Goal: Information Seeking & Learning: Learn about a topic

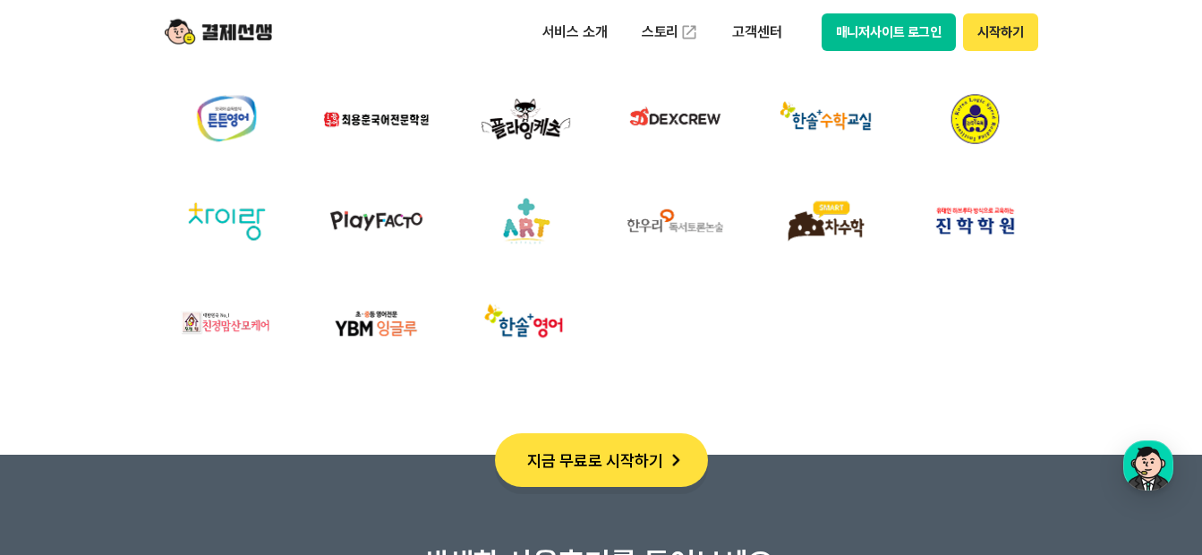
scroll to position [6175, 0]
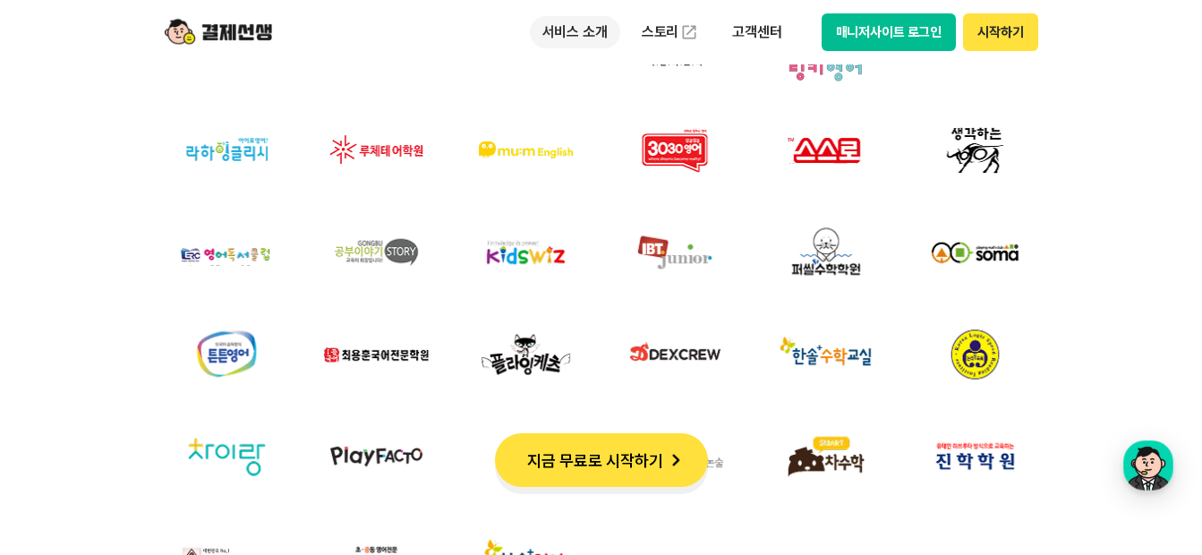
click at [551, 31] on p "서비스 소개" at bounding box center [575, 32] width 90 height 32
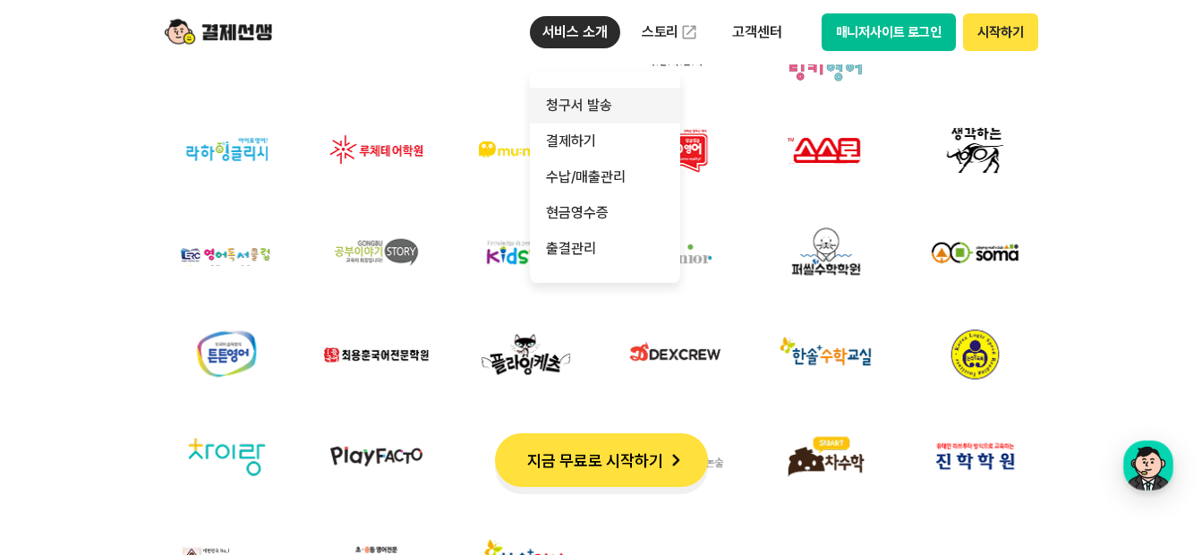
click at [587, 105] on link "청구서 발송" at bounding box center [605, 106] width 150 height 36
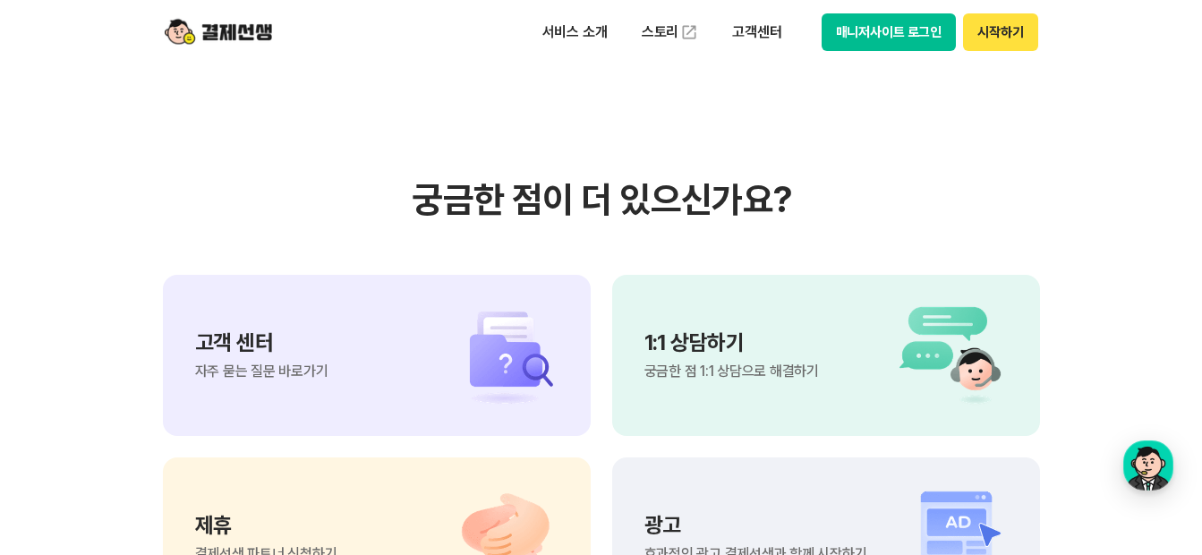
scroll to position [4286, 0]
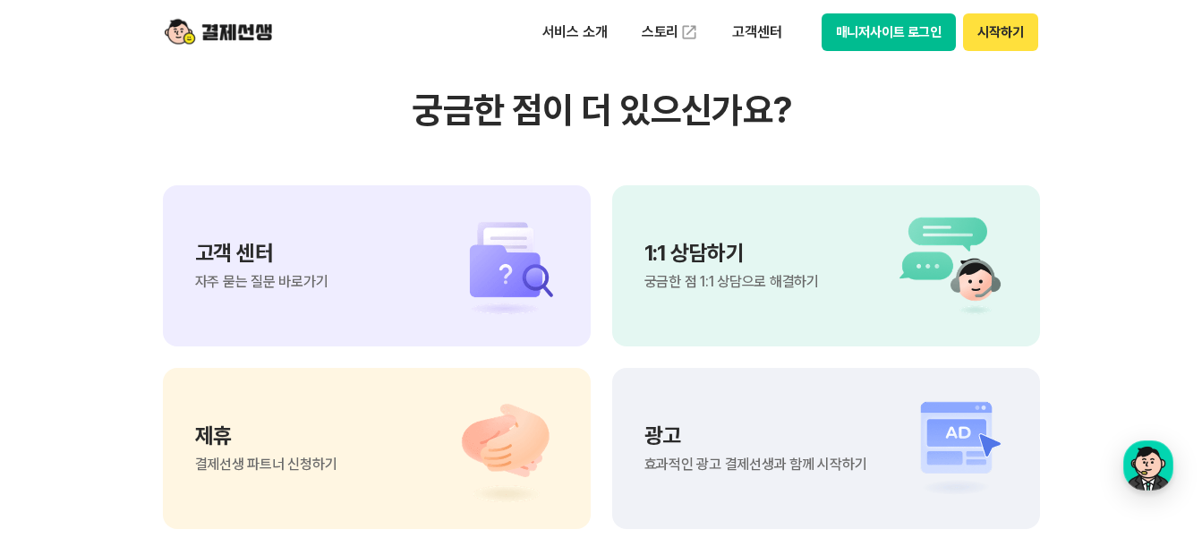
click at [69, 303] on section "궁금한 점이 더 있으신가요? 고객 센터 자주 묻는 질문 바로가기 1:1 상담하기 궁금한 점 1:1 상담으로 해결하기 제휴 결제선생 파트너 신청…" at bounding box center [601, 309] width 1202 height 906
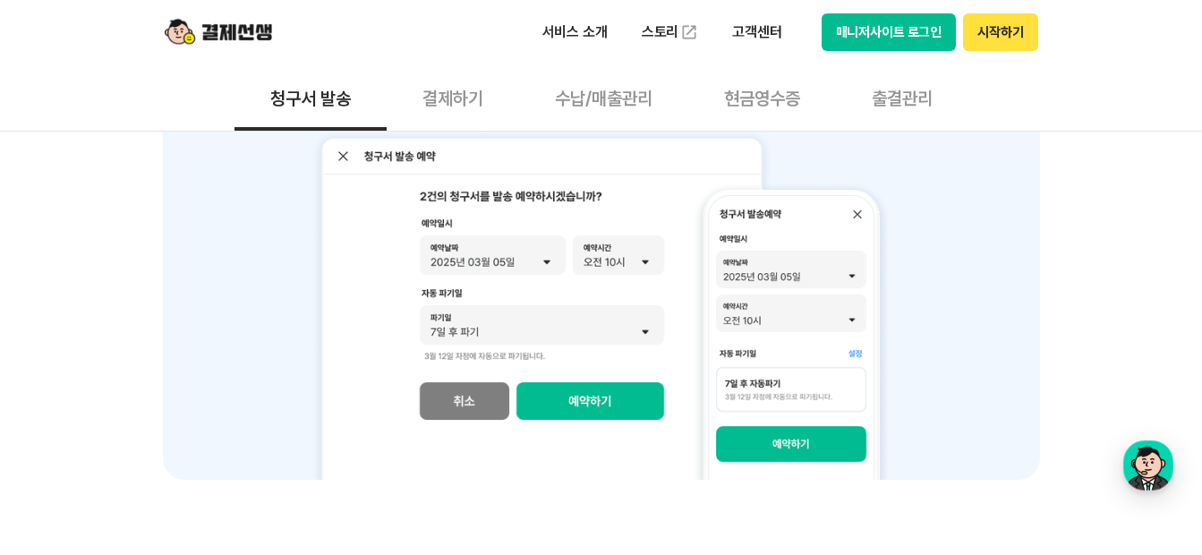
scroll to position [1960, 0]
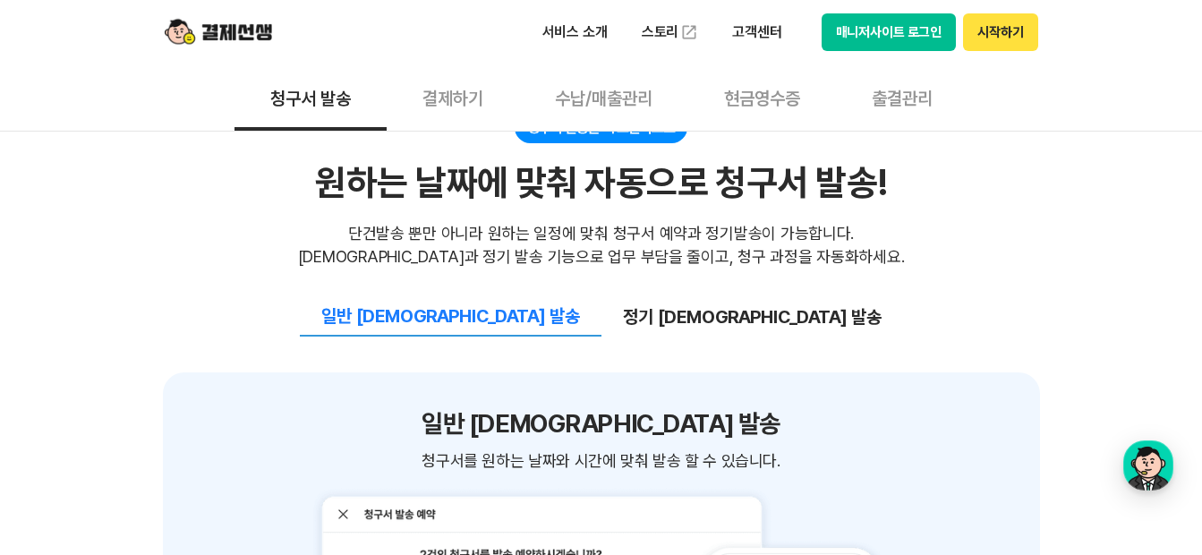
click at [450, 88] on button "결제하기" at bounding box center [453, 97] width 132 height 66
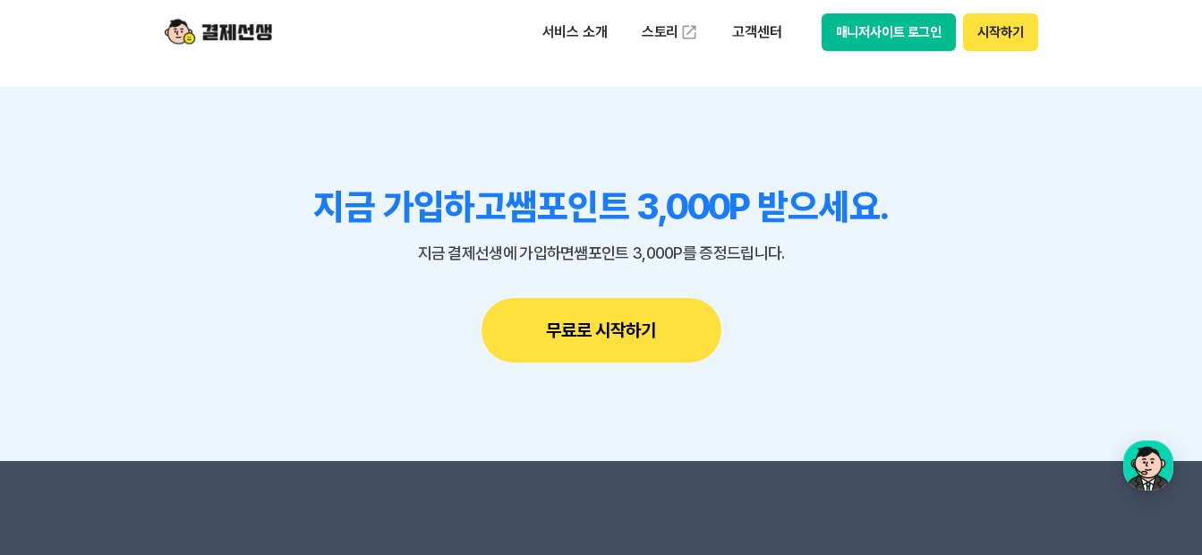
scroll to position [5459, 0]
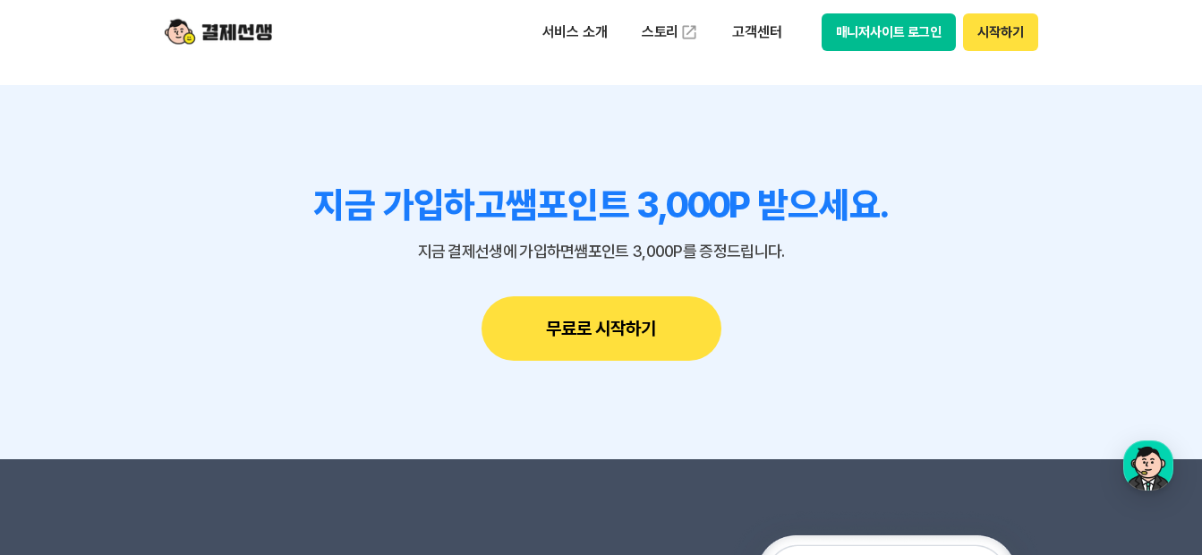
drag, startPoint x: 1100, startPoint y: 175, endPoint x: 982, endPoint y: 148, distance: 121.3
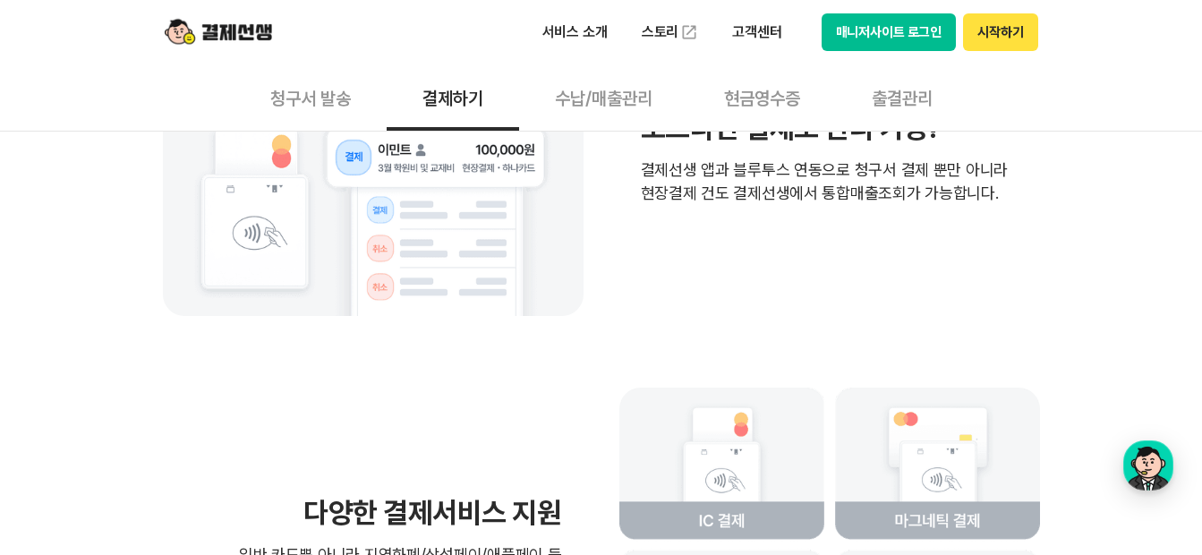
scroll to position [3490, 0]
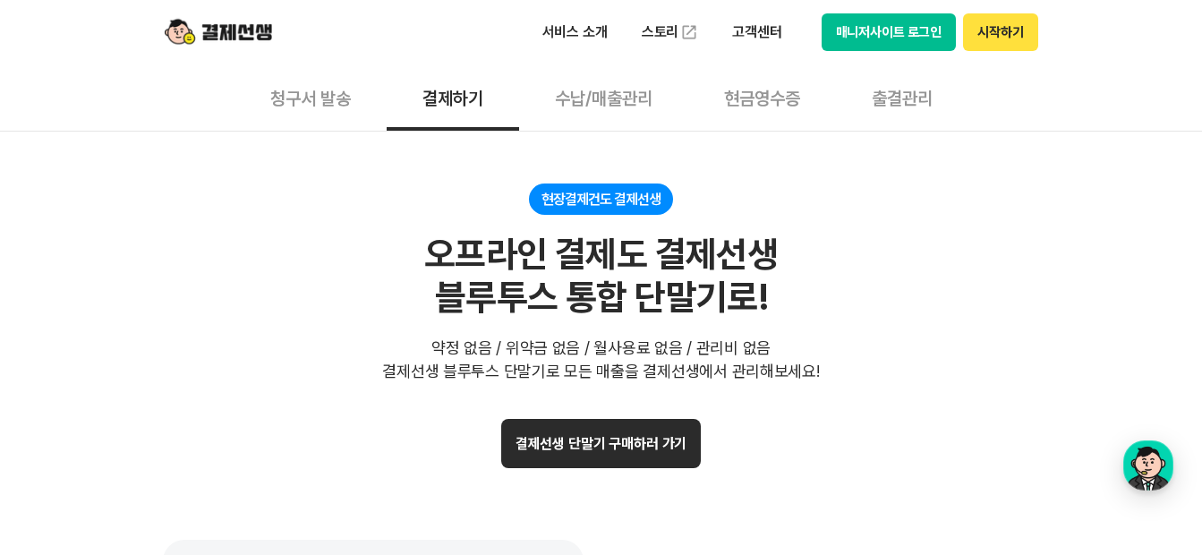
click at [565, 102] on button "수납/매출관리" at bounding box center [603, 97] width 169 height 66
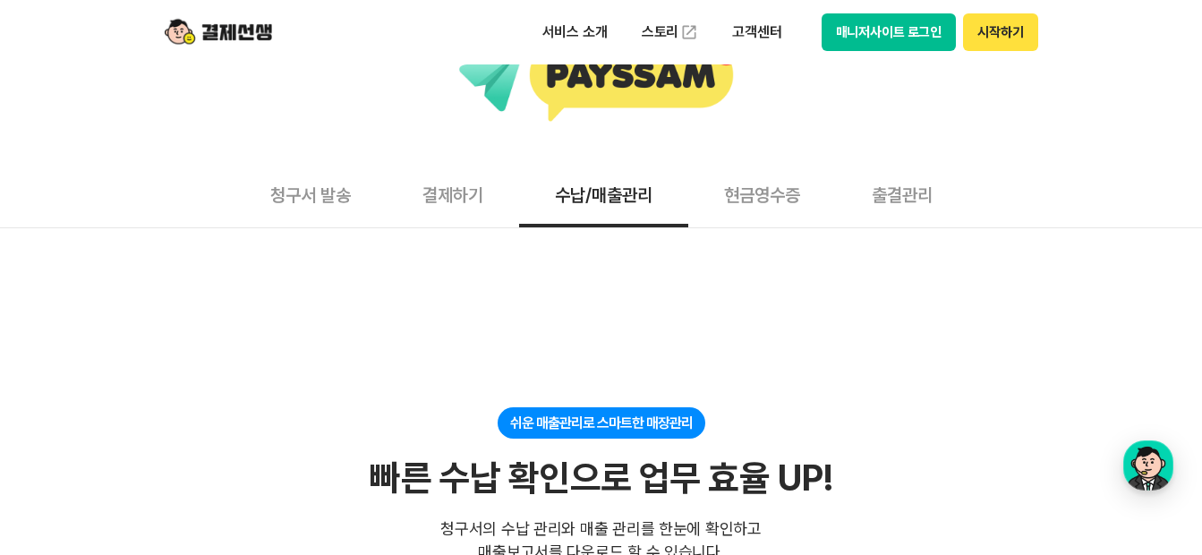
scroll to position [89, 0]
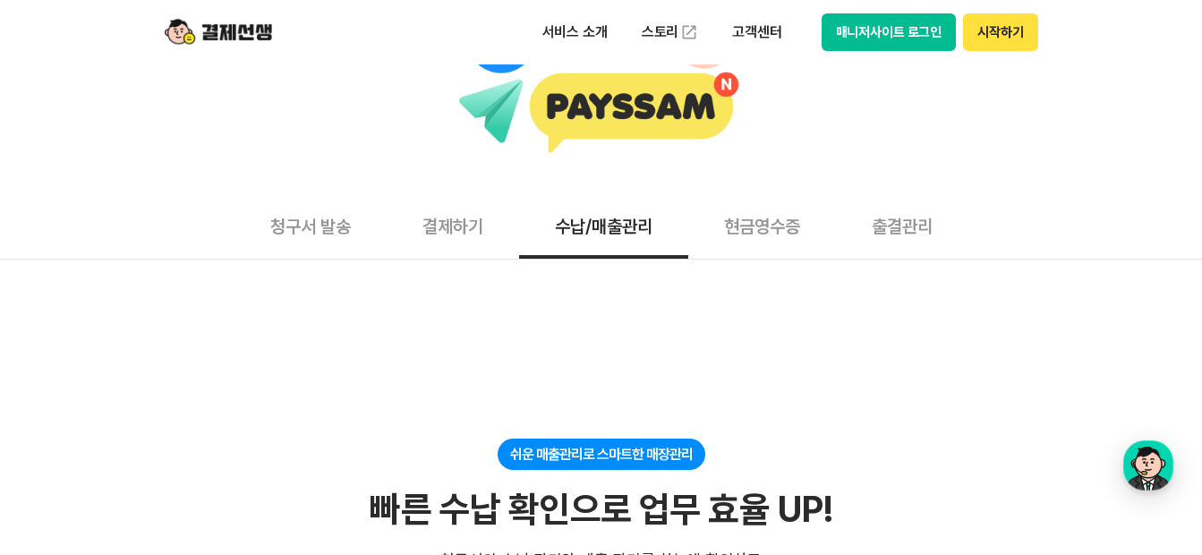
click at [762, 232] on button "현금영수증" at bounding box center [762, 225] width 148 height 66
